Goal: Task Accomplishment & Management: Use online tool/utility

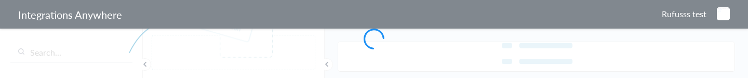
type input "AnswerForce - Autotask"
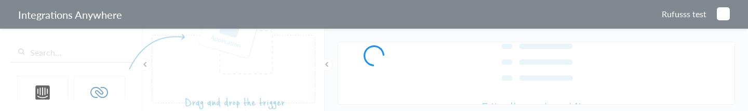
type input "AnswerForce - Autotask"
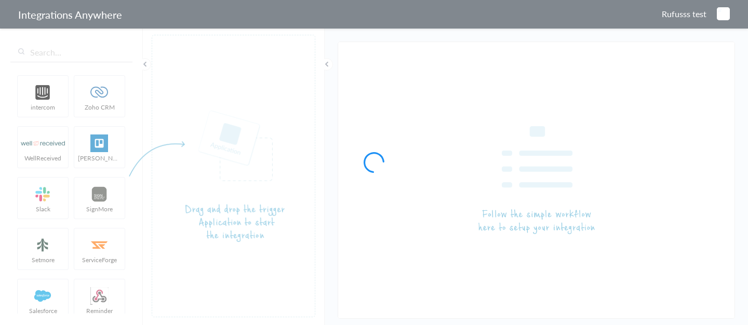
type input "AnswerForce - Autotask"
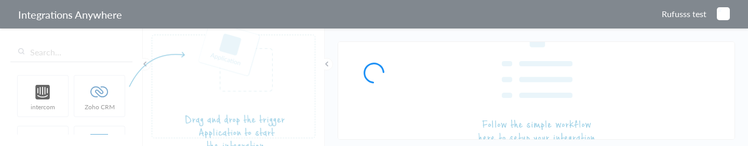
type input "AnswerForce - Autotask"
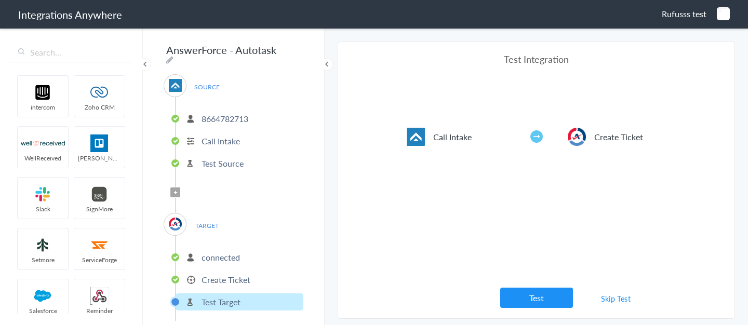
click at [254, 146] on li "Create Ticket" at bounding box center [240, 279] width 128 height 17
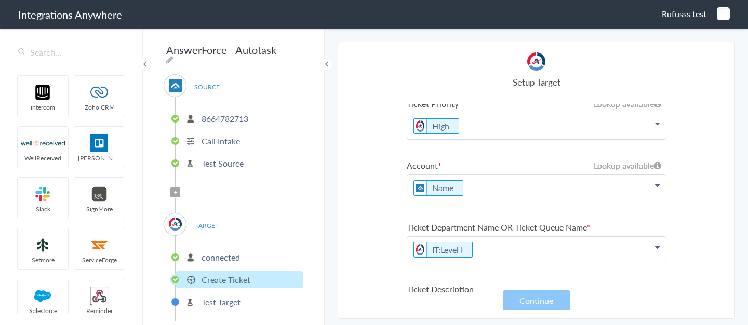
scroll to position [224, 0]
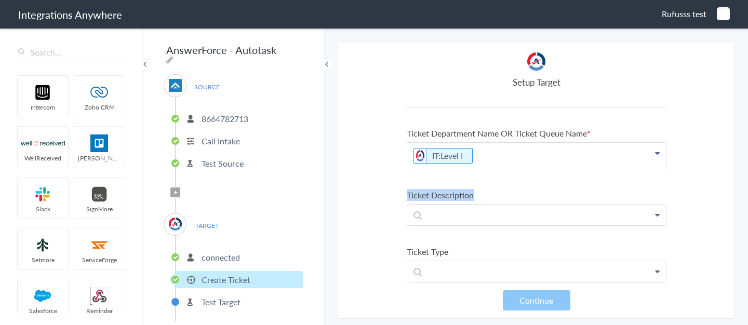
drag, startPoint x: 484, startPoint y: 198, endPoint x: 397, endPoint y: 191, distance: 88.1
click at [397, 146] on section "Select Account 8000225341 Rename Delete (2 months ago) 8664782713 Rename Delete…" at bounding box center [536, 180] width 397 height 277
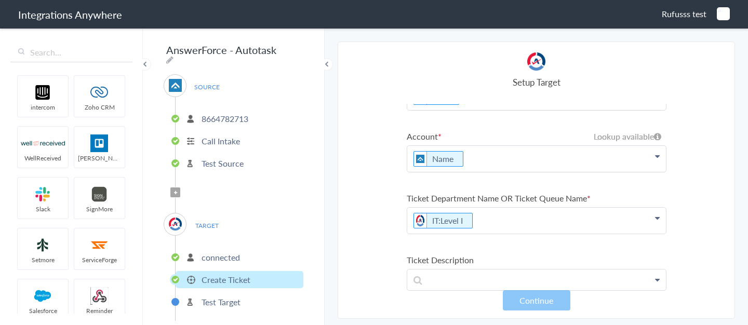
scroll to position [153, 0]
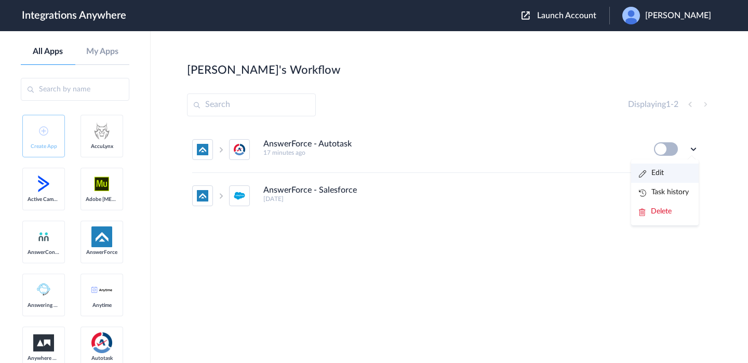
click at [657, 172] on link "Edit" at bounding box center [651, 172] width 25 height 7
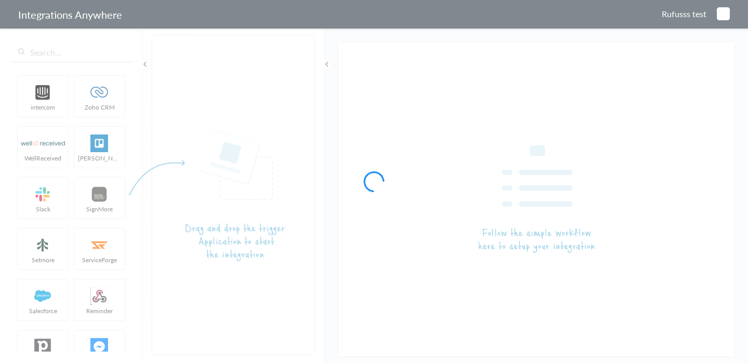
type input "AnswerForce - Autotask"
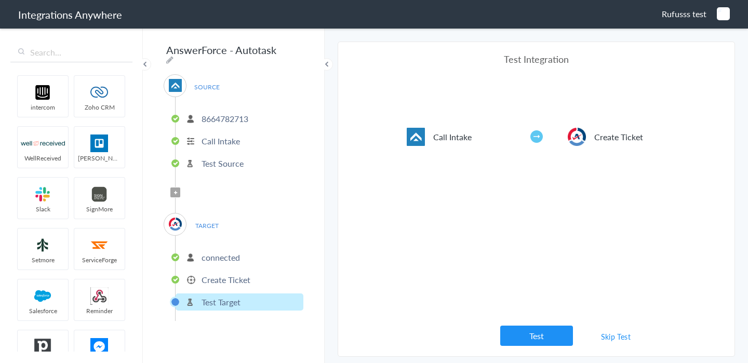
click at [235, 275] on p "Create Ticket" at bounding box center [225, 280] width 49 height 12
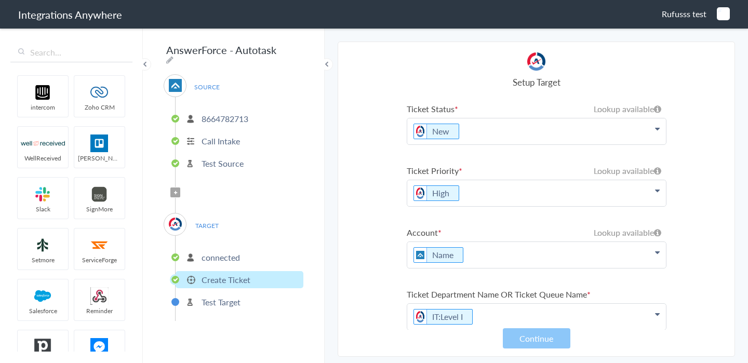
scroll to position [72, 0]
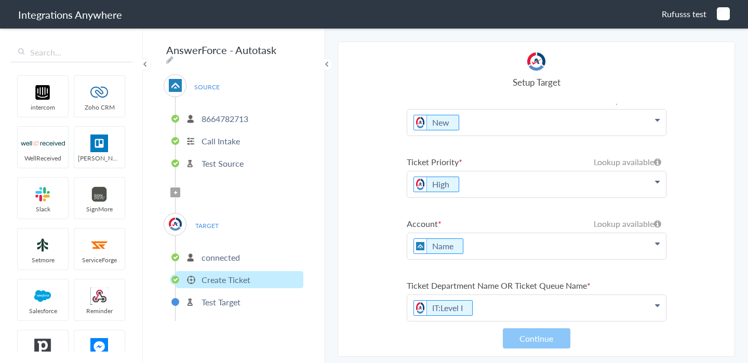
click at [506, 243] on p "Name" at bounding box center [536, 246] width 259 height 26
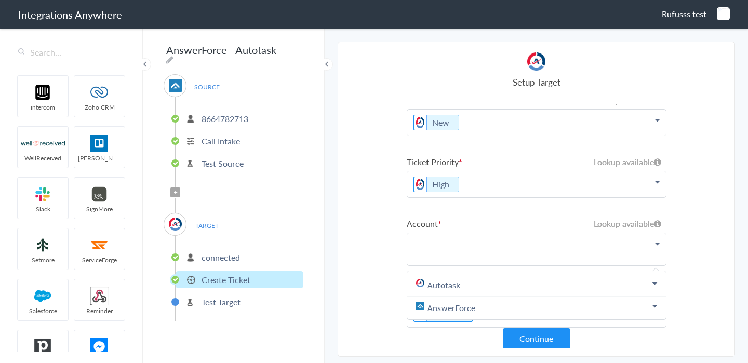
click at [551, 322] on p "IT:Level I" at bounding box center [536, 314] width 259 height 26
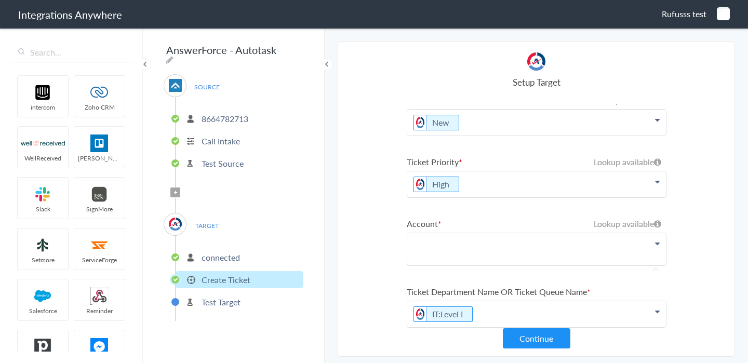
click at [561, 309] on p "IT:Level I" at bounding box center [536, 314] width 259 height 26
click at [538, 252] on p at bounding box center [536, 249] width 259 height 32
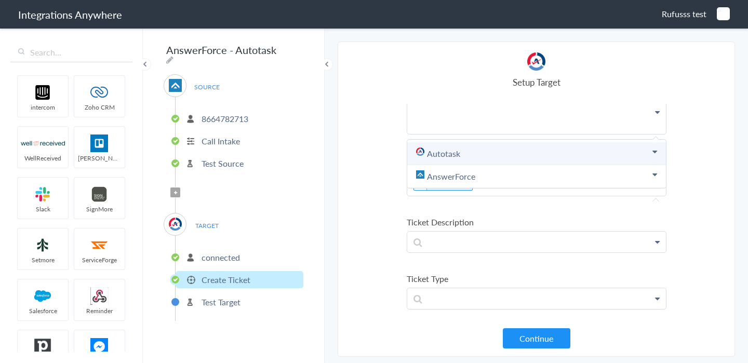
scroll to position [207, 0]
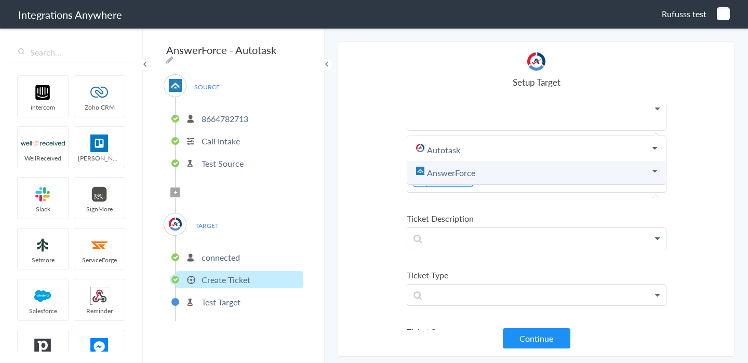
click at [638, 181] on link "AnswerForce" at bounding box center [536, 172] width 259 height 23
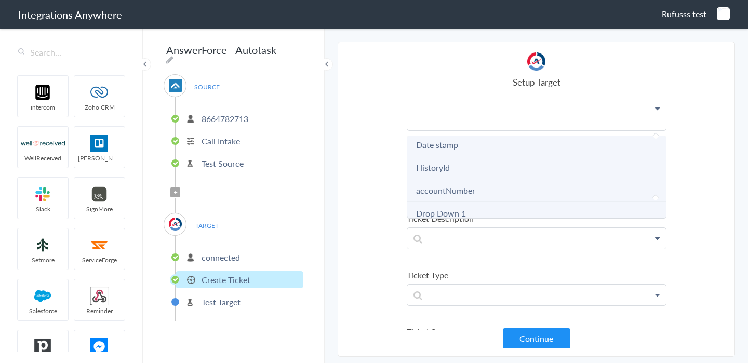
scroll to position [137, 0]
click at [511, 155] on li "Date stamp" at bounding box center [536, 150] width 259 height 23
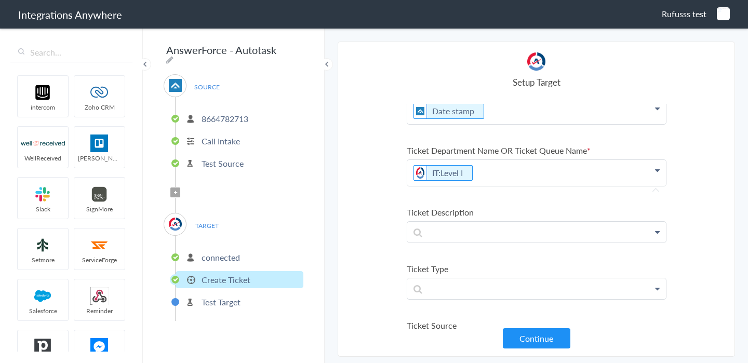
scroll to position [142, 0]
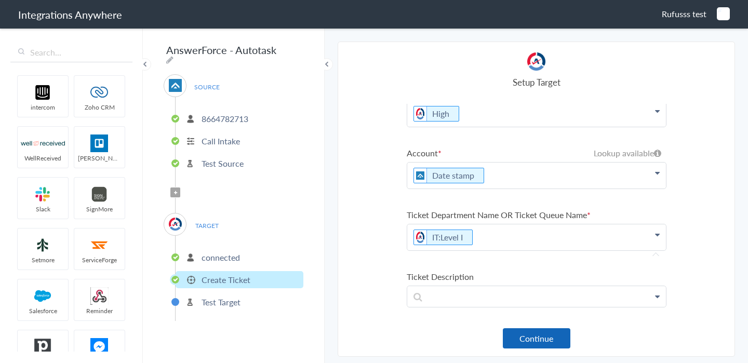
click at [554, 334] on button "Continue" at bounding box center [537, 338] width 68 height 20
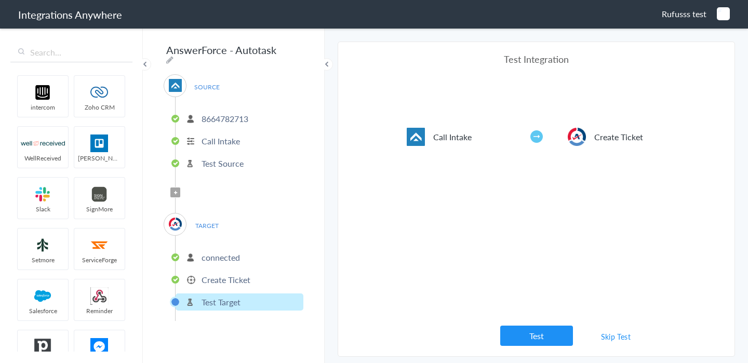
click at [246, 276] on p "Create Ticket" at bounding box center [225, 280] width 49 height 12
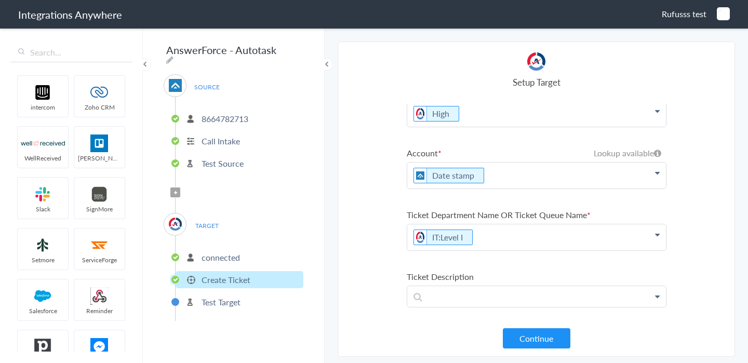
click at [545, 180] on p "Date stamp" at bounding box center [536, 176] width 259 height 26
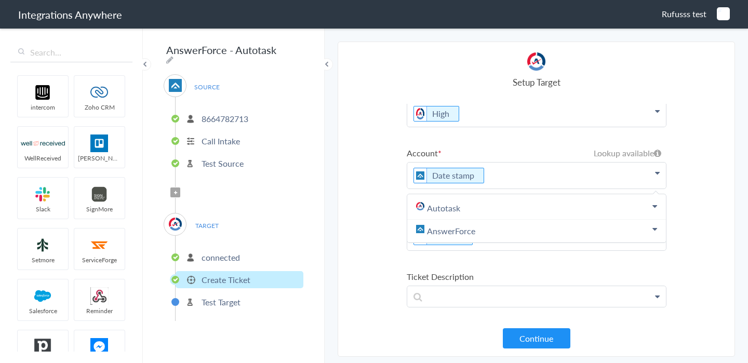
scroll to position [0, 0]
click at [638, 210] on link "Autotask" at bounding box center [536, 208] width 259 height 23
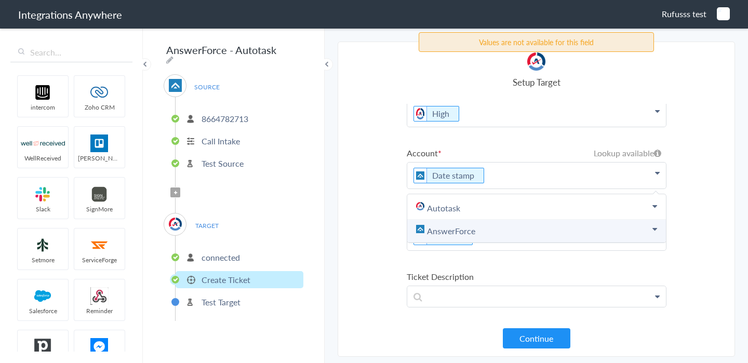
click at [579, 231] on link "AnswerForce" at bounding box center [536, 231] width 259 height 23
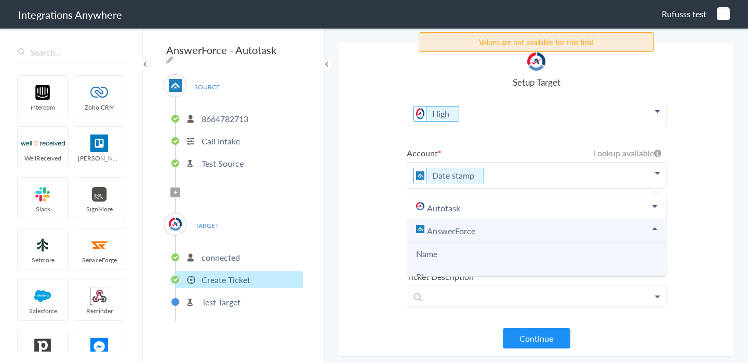
scroll to position [80, 0]
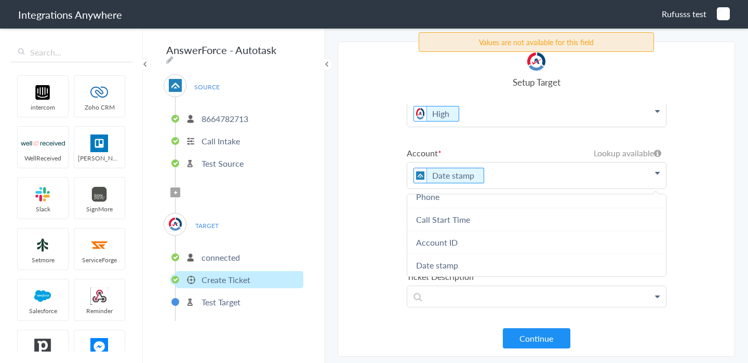
click at [341, 158] on section "Select Account 8000225341 Rename Delete (2 months ago) 8664782713 Rename Delete…" at bounding box center [536, 199] width 397 height 315
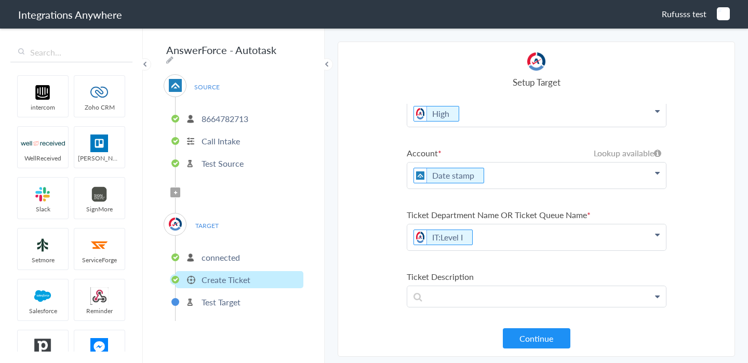
click at [508, 178] on p "Date stamp" at bounding box center [536, 176] width 259 height 26
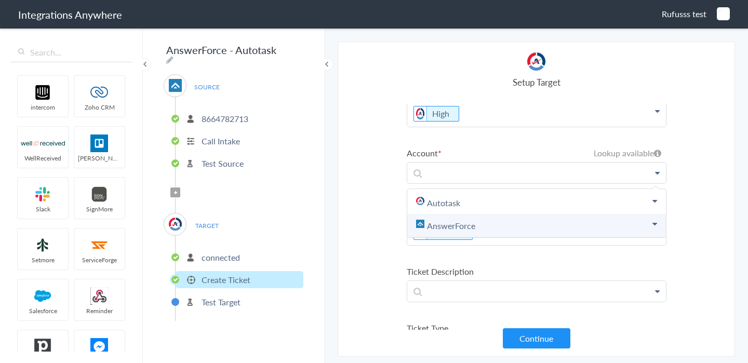
click at [555, 220] on link "AnswerForce" at bounding box center [536, 225] width 259 height 23
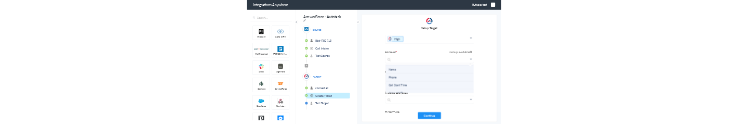
scroll to position [45, 0]
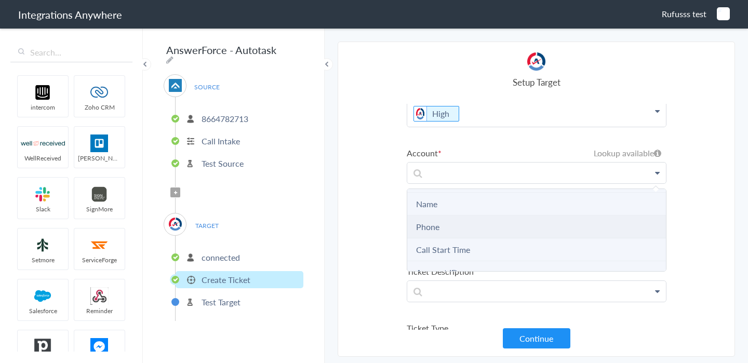
click at [481, 222] on li "Phone" at bounding box center [536, 226] width 259 height 23
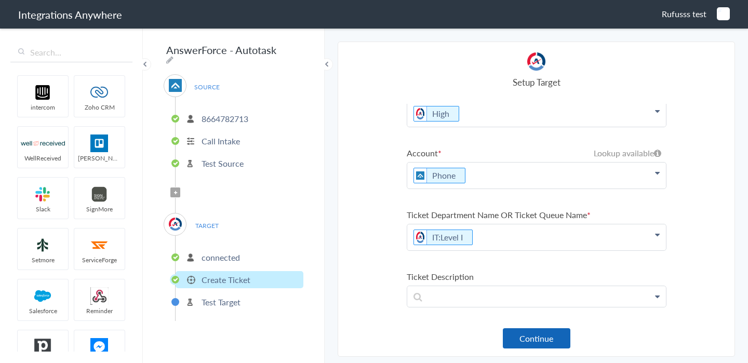
click at [548, 336] on button "Continue" at bounding box center [537, 338] width 68 height 20
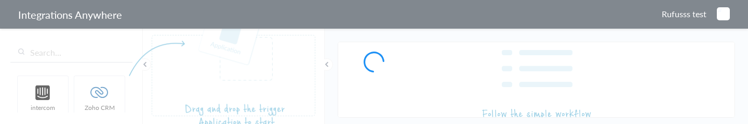
type input "AnswerForce - Autotask"
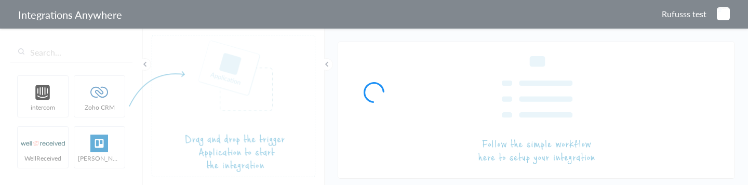
type input "AnswerForce - Autotask"
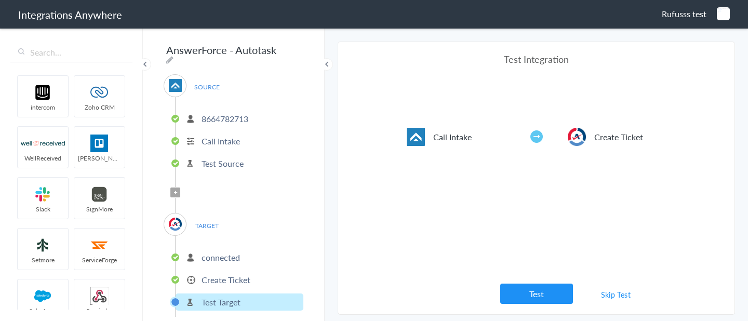
scroll to position [4, 0]
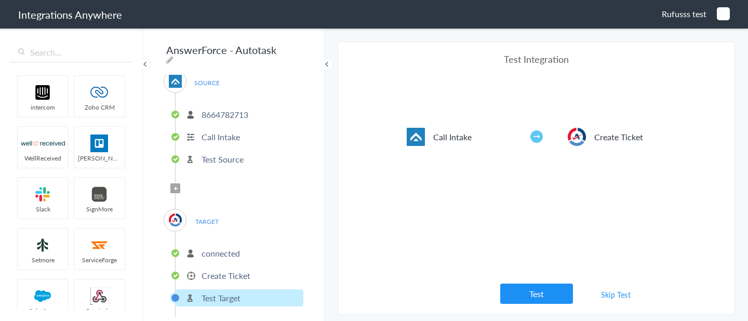
click at [228, 184] on p "Create Ticket" at bounding box center [225, 276] width 49 height 12
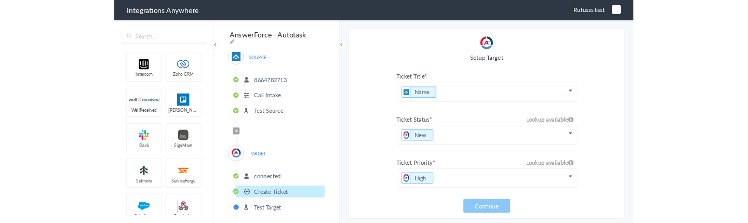
scroll to position [105, 0]
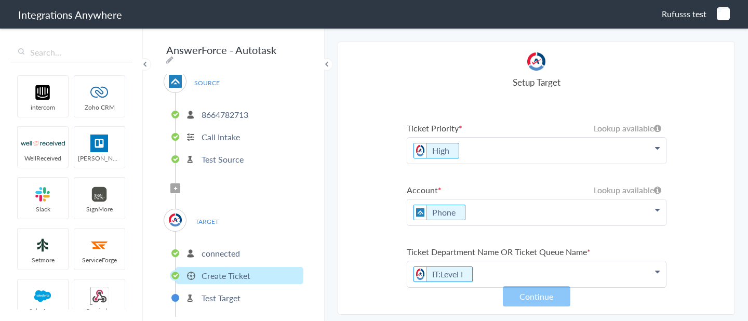
click at [503, 184] on p "Phone" at bounding box center [536, 212] width 259 height 26
click at [386, 184] on section "Select Account 8000225341 Rename Delete (2 months ago) 8664782713 Rename Delete…" at bounding box center [536, 178] width 397 height 273
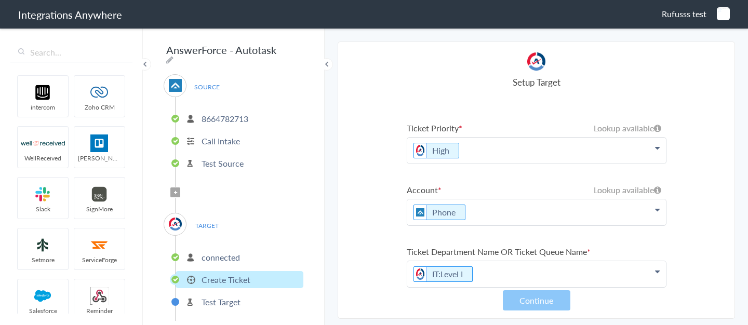
scroll to position [0, 0]
click at [481, 184] on main "The system encountered four errors. Check More Trigger Connect Action Setup Tes…" at bounding box center [536, 176] width 423 height 298
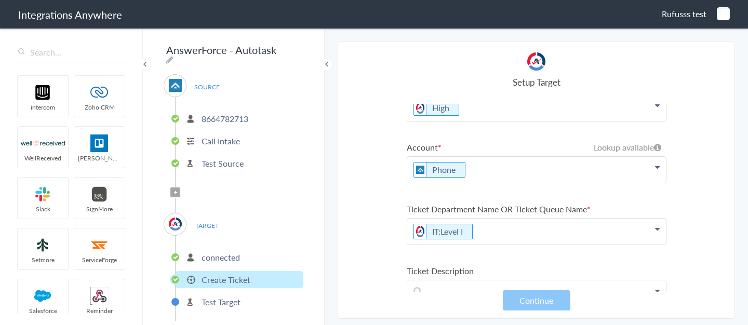
scroll to position [146, 0]
drag, startPoint x: 447, startPoint y: 146, endPoint x: 407, endPoint y: 149, distance: 40.1
click at [407, 149] on label "Account" at bounding box center [537, 149] width 260 height 12
click at [449, 148] on label "Account" at bounding box center [537, 149] width 260 height 12
drag, startPoint x: 449, startPoint y: 148, endPoint x: 404, endPoint y: 151, distance: 45.3
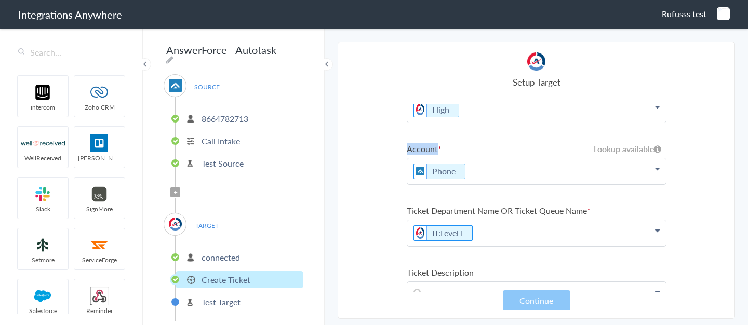
click at [404, 151] on section "Select Account 8000225341 Rename Delete (2 months ago) 8664782713 Rename Delete…" at bounding box center [536, 180] width 397 height 277
click at [442, 147] on label "Account" at bounding box center [537, 149] width 260 height 12
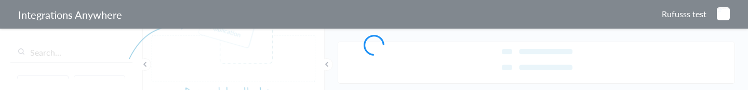
type input "AnswerForce - Autotask"
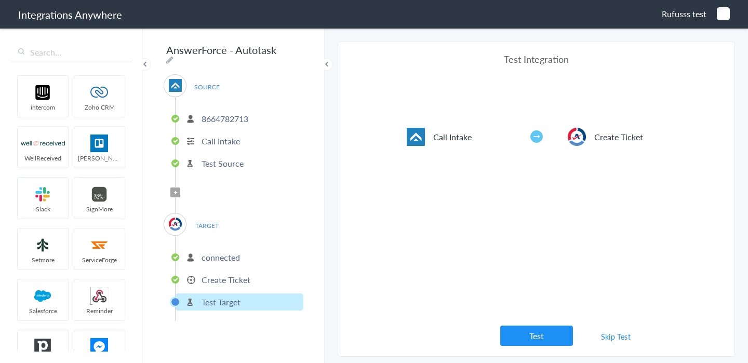
click at [245, 89] on p "Create Ticket" at bounding box center [225, 280] width 49 height 12
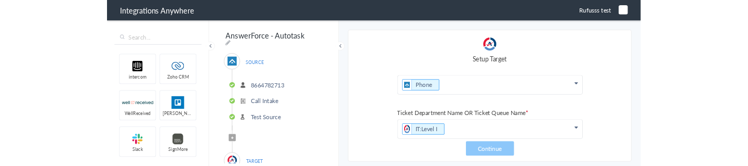
scroll to position [126, 0]
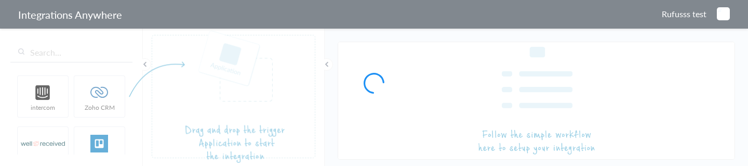
type input "AnswerForce - Autotask"
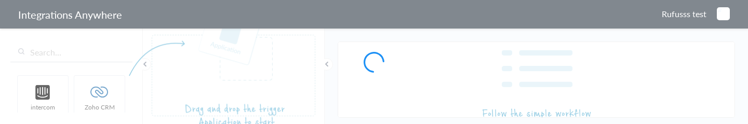
type input "AnswerForce - Autotask"
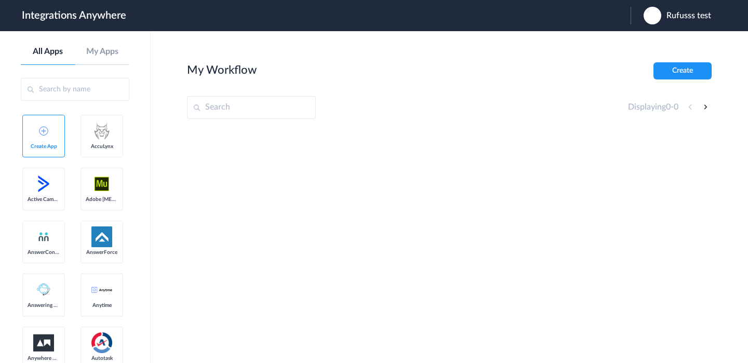
click at [664, 17] on div "Rufusss test" at bounding box center [682, 16] width 78 height 18
click at [666, 32] on ul "My Account Logout" at bounding box center [675, 42] width 91 height 22
click at [664, 14] on div "Rufusss test" at bounding box center [682, 16] width 78 height 18
click at [655, 42] on link "Logout" at bounding box center [649, 41] width 22 height 7
click at [586, 21] on div "Launch Account Shourja Raj My Account Logout" at bounding box center [621, 16] width 200 height 18
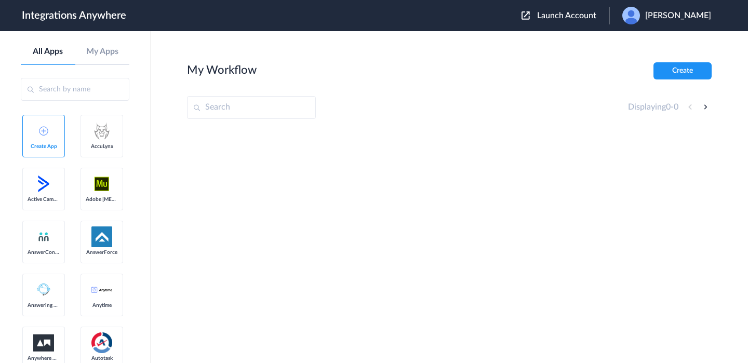
click at [592, 20] on span "Launch Account" at bounding box center [566, 15] width 59 height 8
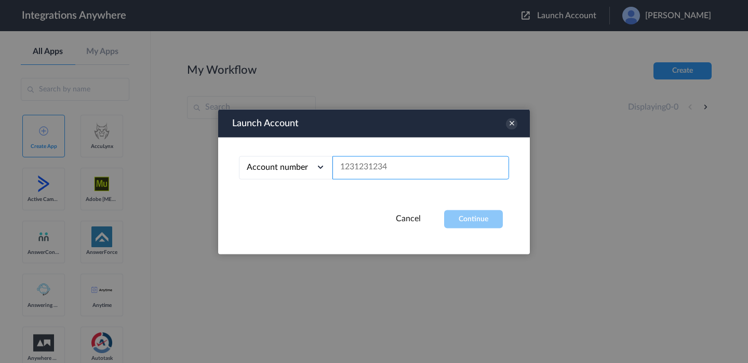
click at [436, 171] on input "text" at bounding box center [420, 167] width 177 height 23
paste input "8664782713"
type input "8664782713"
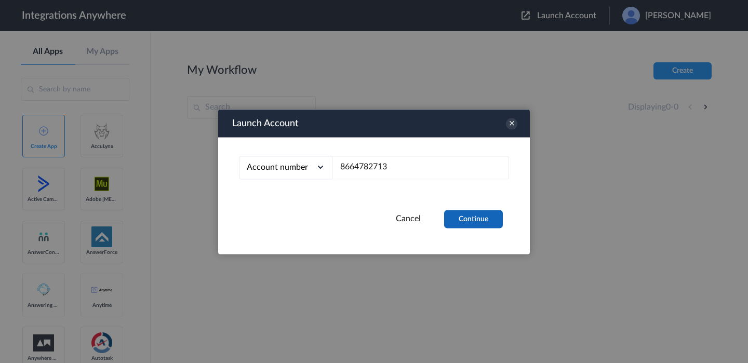
click at [470, 213] on button "Continue" at bounding box center [473, 219] width 59 height 18
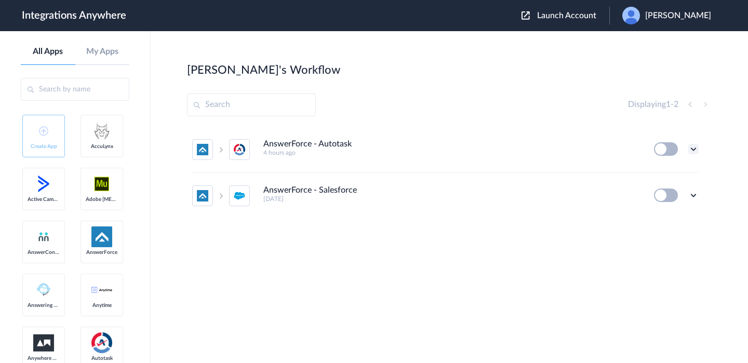
click at [693, 149] on icon at bounding box center [693, 149] width 10 height 10
click at [569, 111] on div "Displaying 1 - 2" at bounding box center [449, 104] width 524 height 23
click at [688, 52] on main "Rufusss's Workflow Create Displaying 1 - 2 AnswerForce - Autotask 4 hours ago E…" at bounding box center [449, 197] width 597 height 332
click at [685, 32] on main "Rufusss's Workflow Create Displaying 1 - 2 AnswerForce - Autotask 4 hours ago E…" at bounding box center [449, 197] width 597 height 332
click at [686, 21] on div "Shourja Raj" at bounding box center [671, 16] width 99 height 18
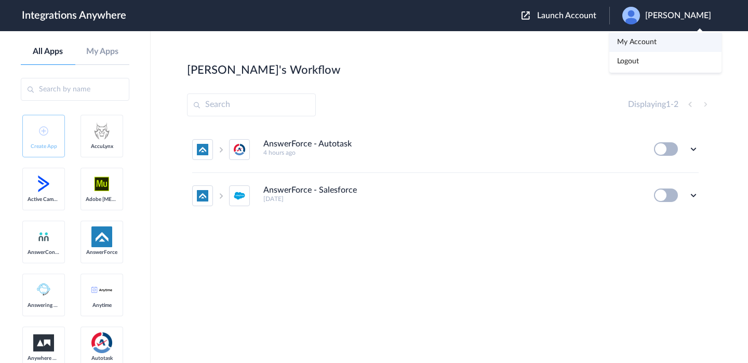
click at [663, 36] on li "My Account" at bounding box center [665, 42] width 112 height 19
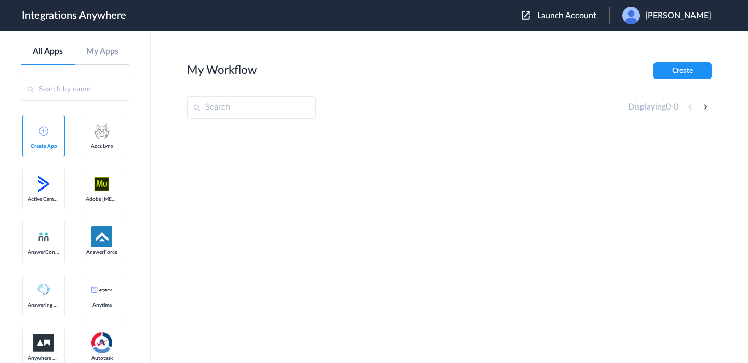
click at [596, 11] on span "Launch Account" at bounding box center [566, 15] width 59 height 8
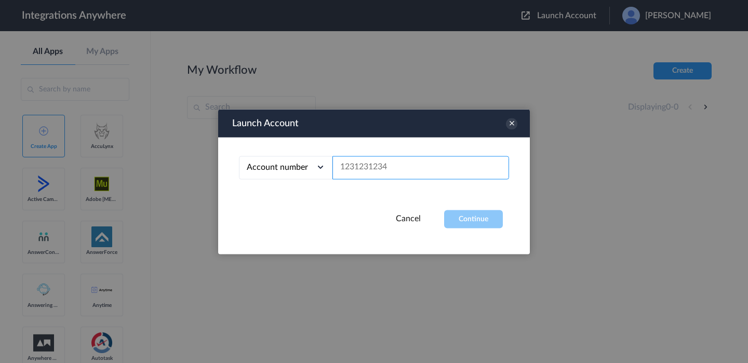
click at [393, 163] on input "text" at bounding box center [420, 167] width 177 height 23
paste input "1260003883"
type input "1260003883"
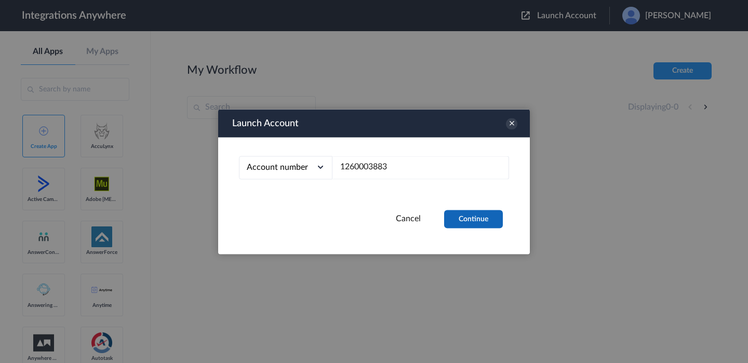
click at [465, 220] on button "Continue" at bounding box center [473, 219] width 59 height 18
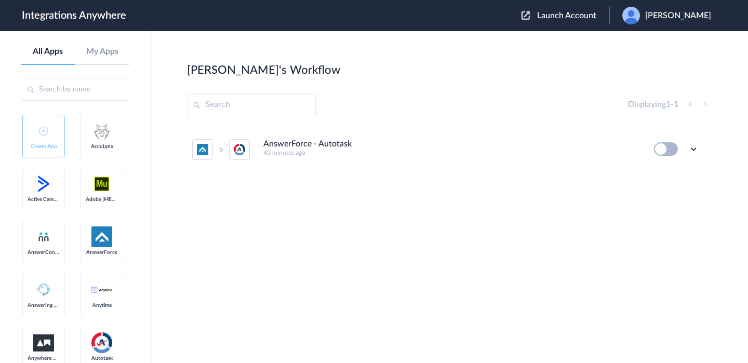
click at [695, 150] on icon at bounding box center [693, 149] width 10 height 10
click at [652, 180] on li "Edit" at bounding box center [665, 173] width 68 height 19
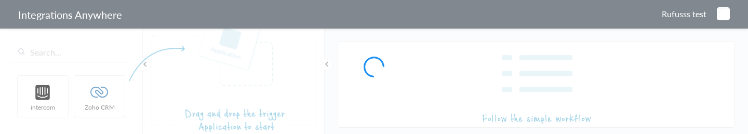
type input "AnswerForce - Autotask"
